Goal: Entertainment & Leisure: Consume media (video, audio)

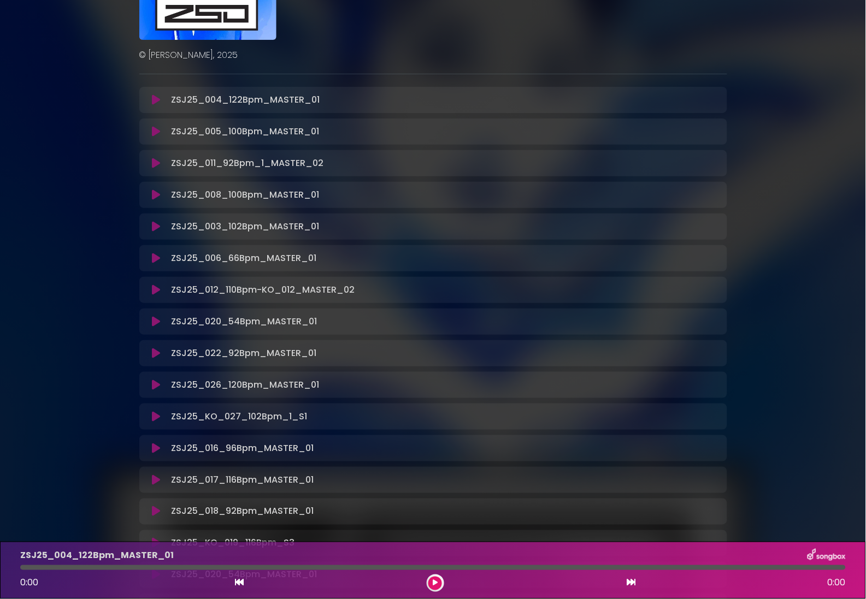
scroll to position [129, 0]
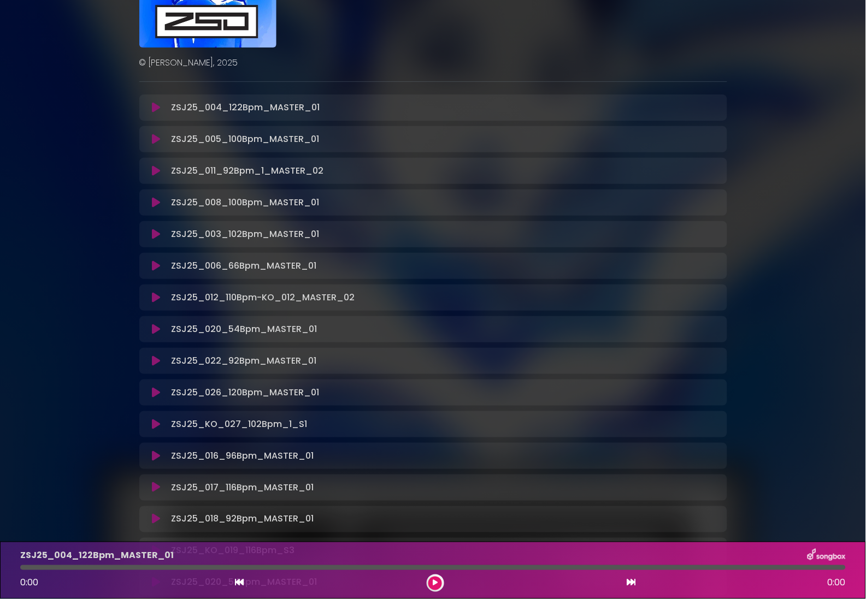
click at [156, 103] on icon at bounding box center [156, 107] width 8 height 11
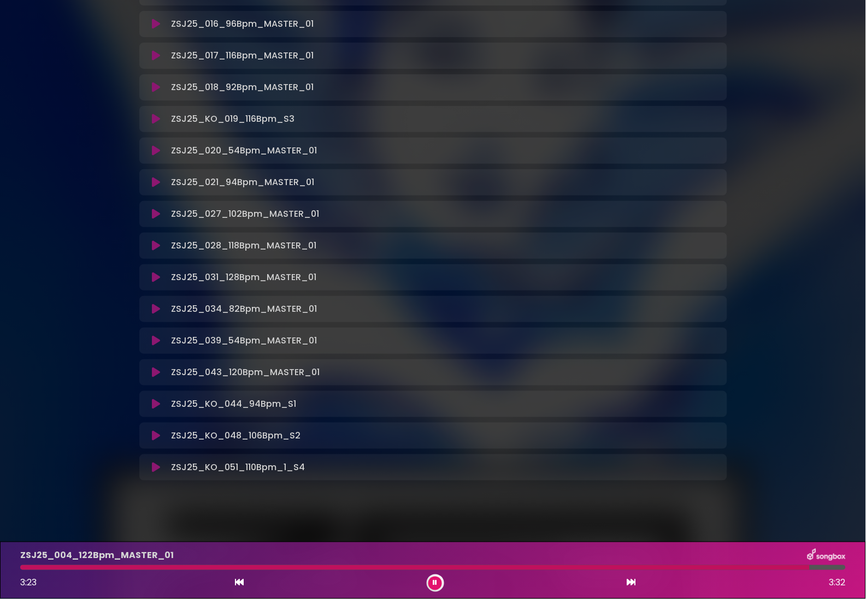
scroll to position [545, 0]
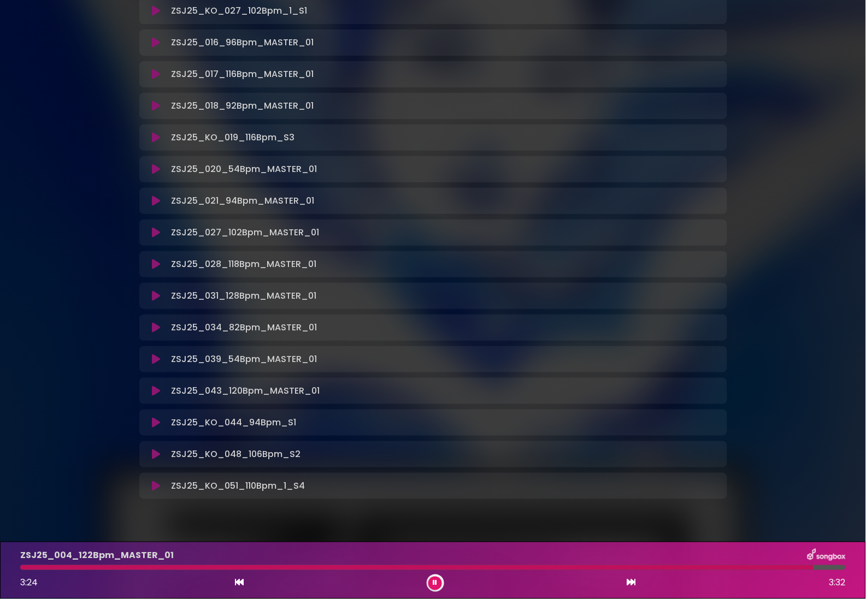
click at [433, 585] on icon at bounding box center [435, 583] width 4 height 7
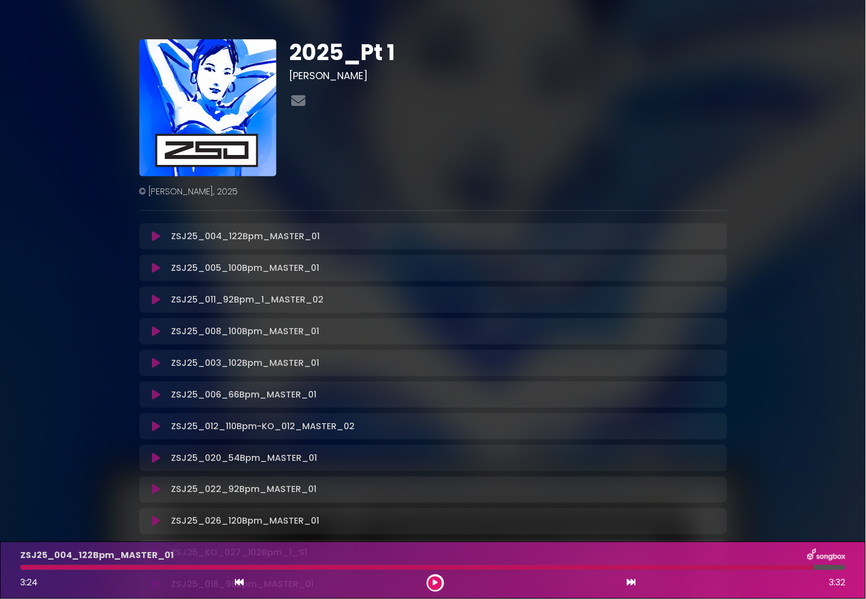
scroll to position [0, 0]
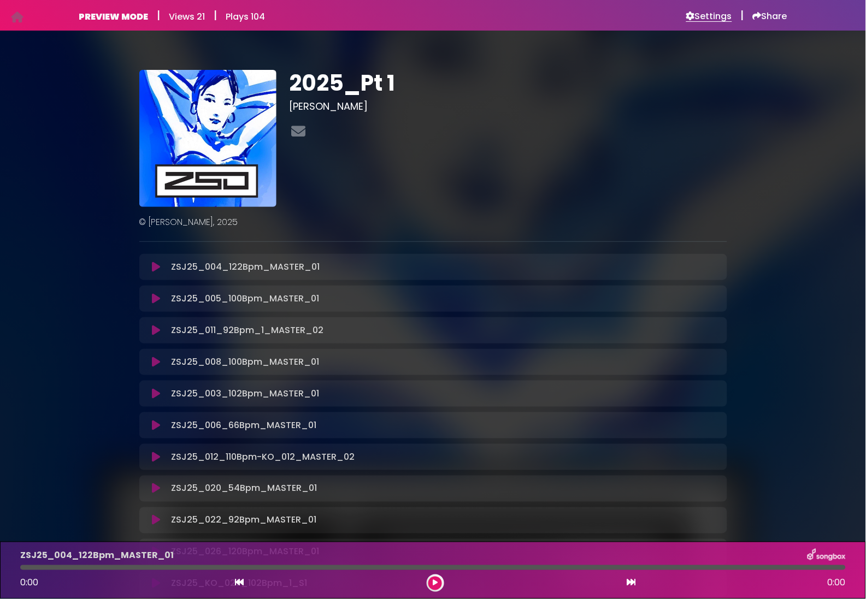
click at [714, 19] on h6 "Settings" at bounding box center [709, 16] width 46 height 11
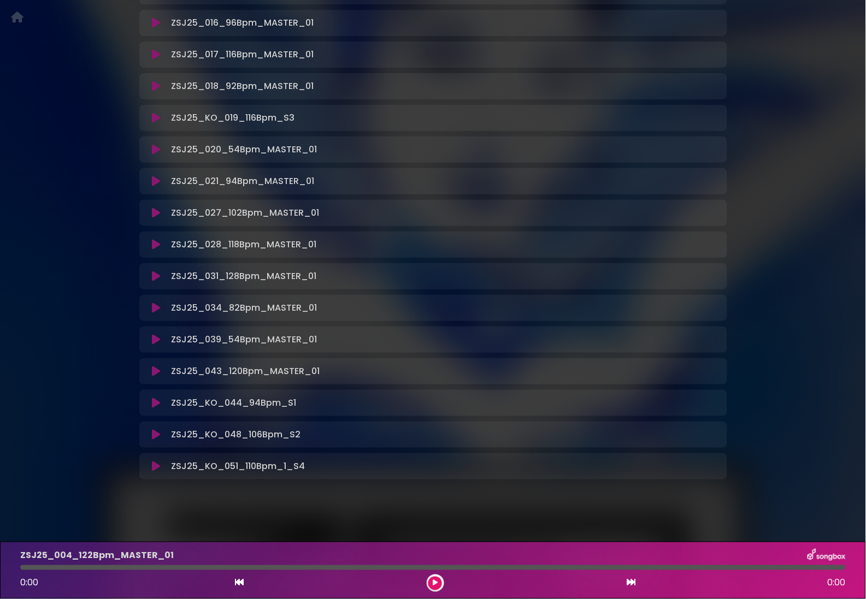
scroll to position [592, 0]
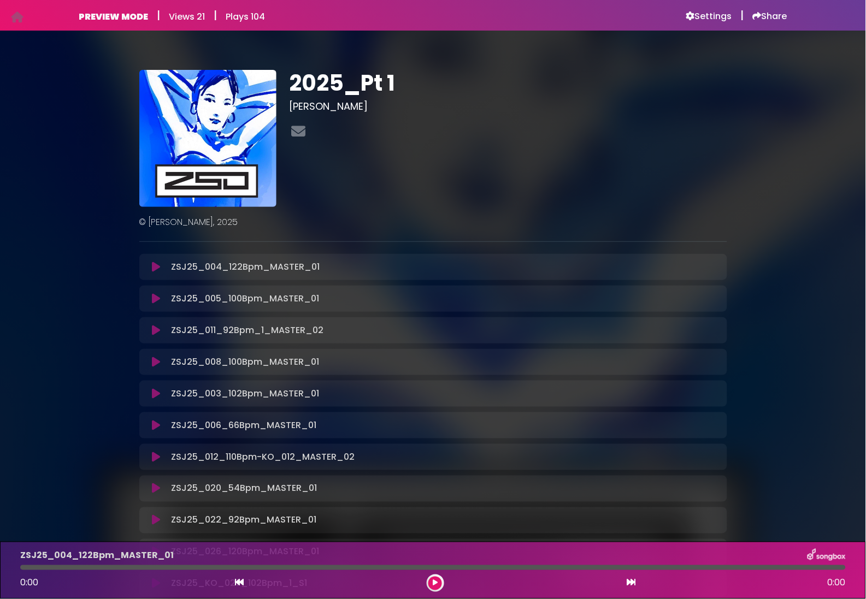
click at [155, 299] on icon at bounding box center [156, 298] width 8 height 11
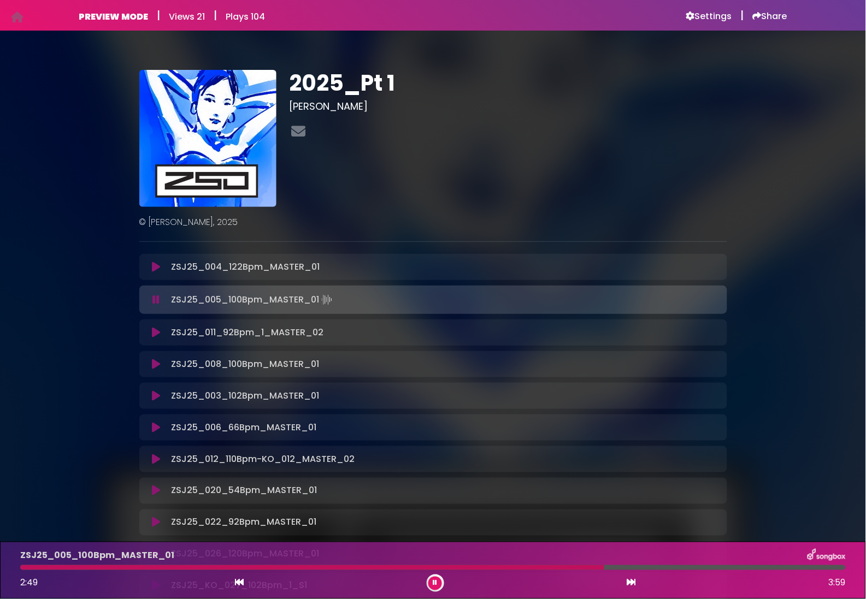
click at [434, 587] on icon at bounding box center [435, 583] width 4 height 7
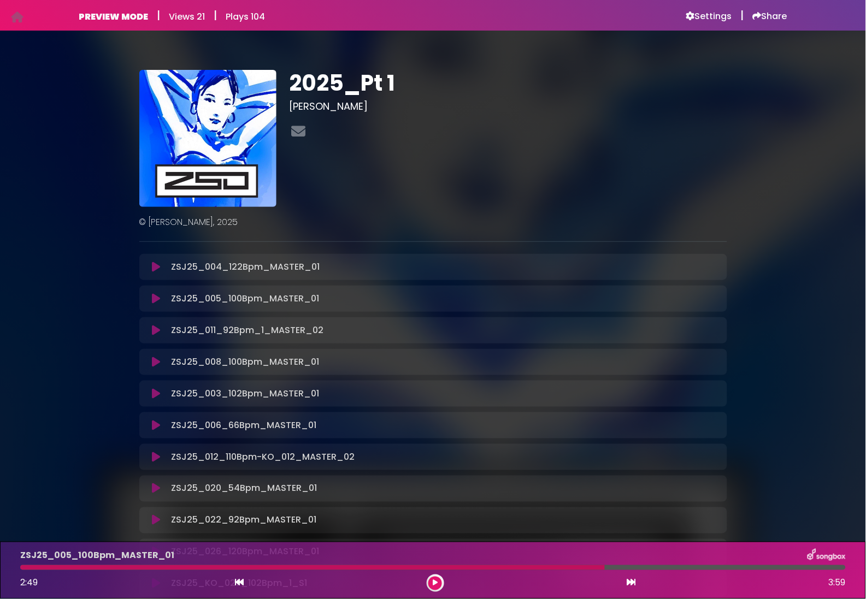
click at [431, 578] on button at bounding box center [435, 584] width 14 height 14
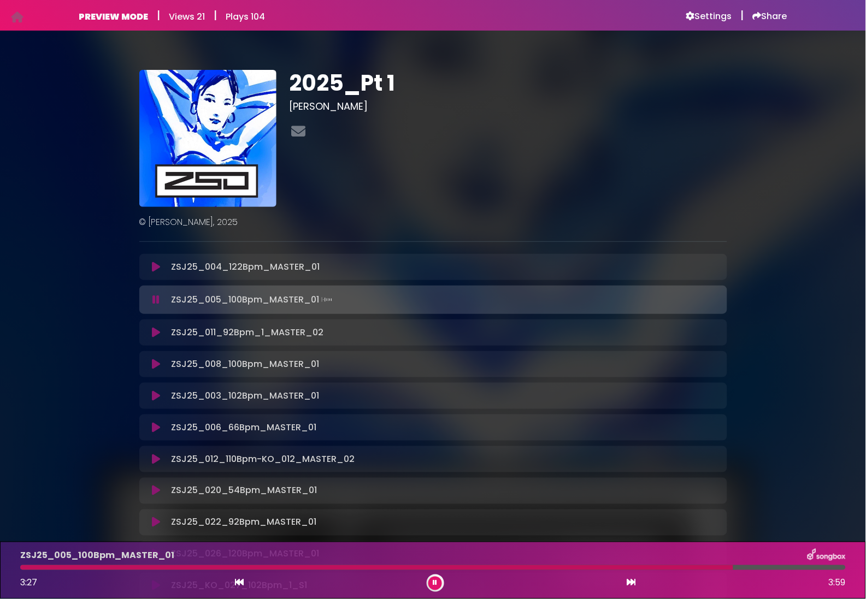
click at [721, 182] on div "2025_Pt 1 [PERSON_NAME]" at bounding box center [508, 138] width 451 height 137
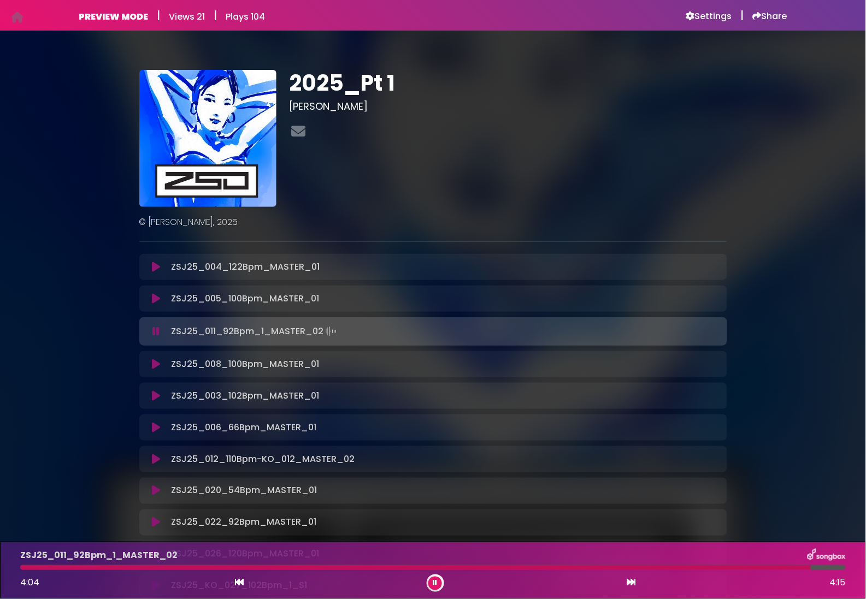
click at [436, 581] on icon at bounding box center [435, 583] width 4 height 7
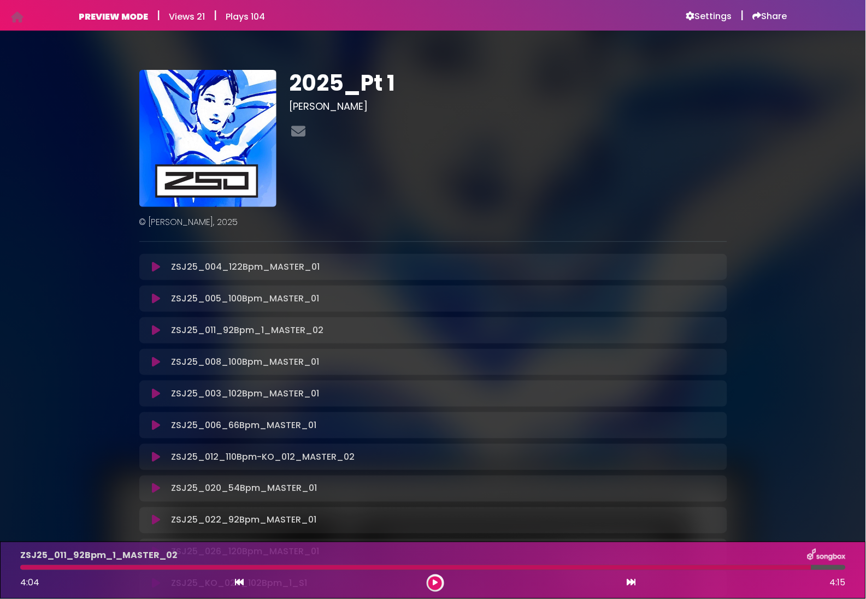
click at [437, 583] on icon at bounding box center [435, 583] width 5 height 7
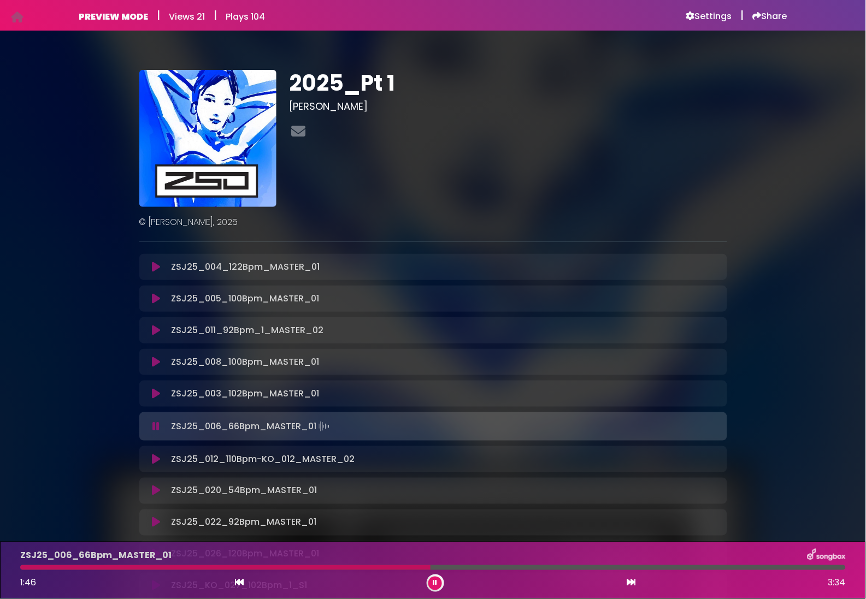
click at [432, 585] on button at bounding box center [435, 584] width 14 height 14
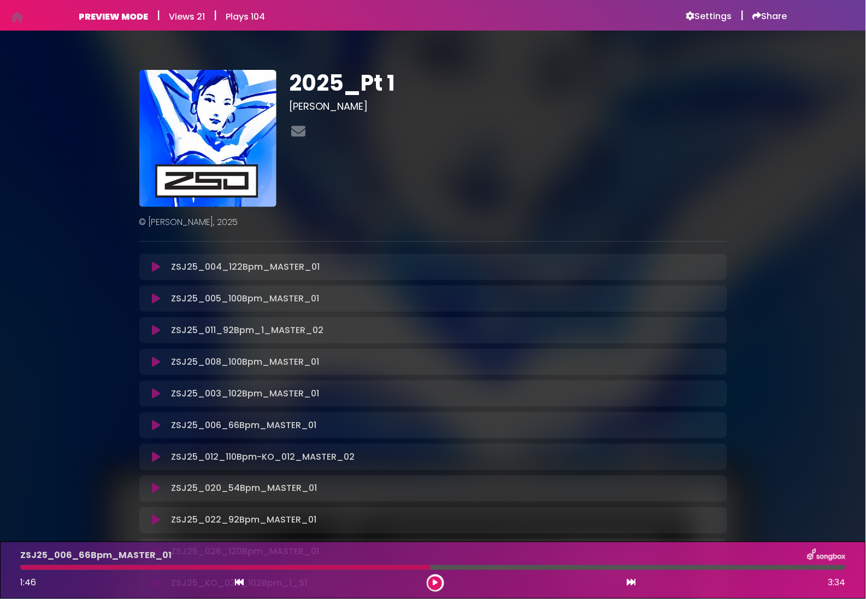
click at [432, 581] on button at bounding box center [435, 584] width 14 height 14
click at [431, 581] on button at bounding box center [435, 584] width 14 height 14
